Goal: Transaction & Acquisition: Subscribe to service/newsletter

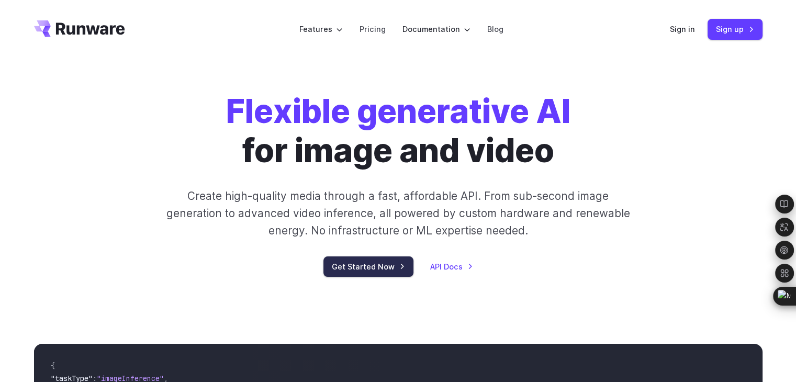
click at [369, 261] on link "Get Started Now" at bounding box center [368, 266] width 90 height 20
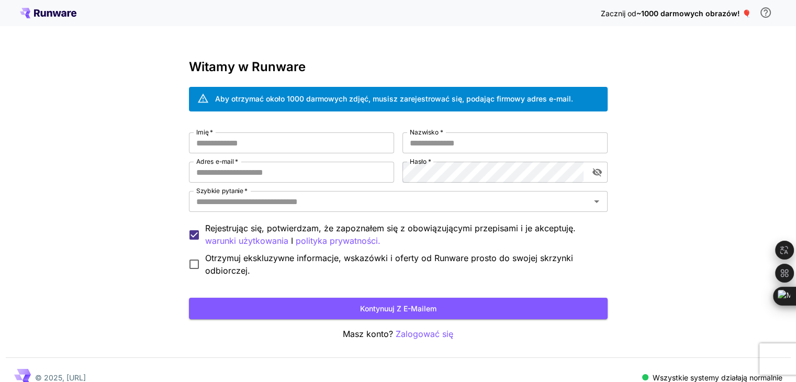
click at [100, 156] on div "Zacznij od ~1000 darmowych obrazów! 🎈 Witamy w Runware Aby otrzymać około 1000 …" at bounding box center [398, 198] width 796 height 396
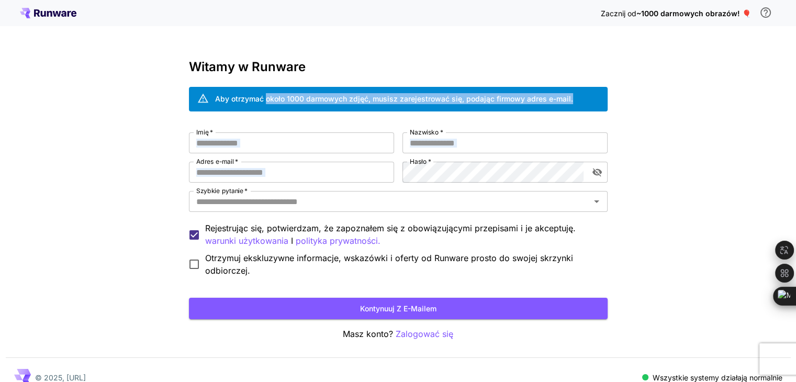
drag, startPoint x: 264, startPoint y: 97, endPoint x: 441, endPoint y: 232, distance: 223.1
click at [520, 186] on div "Witamy w Runware Aby otrzymać około 1000 darmowych zdjęć, musisz zarejestrować …" at bounding box center [398, 200] width 418 height 281
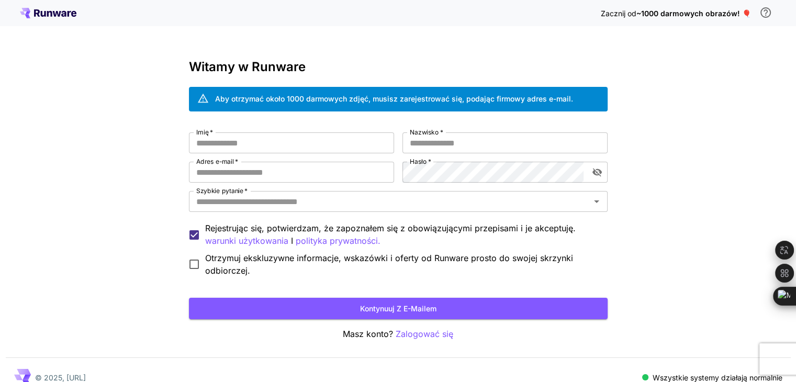
click at [54, 134] on div "Zacznij od ~1000 darmowych obrazów! 🎈 Witamy w Runware Aby otrzymać około 1000 …" at bounding box center [398, 198] width 796 height 396
